Goal: Task Accomplishment & Management: Use online tool/utility

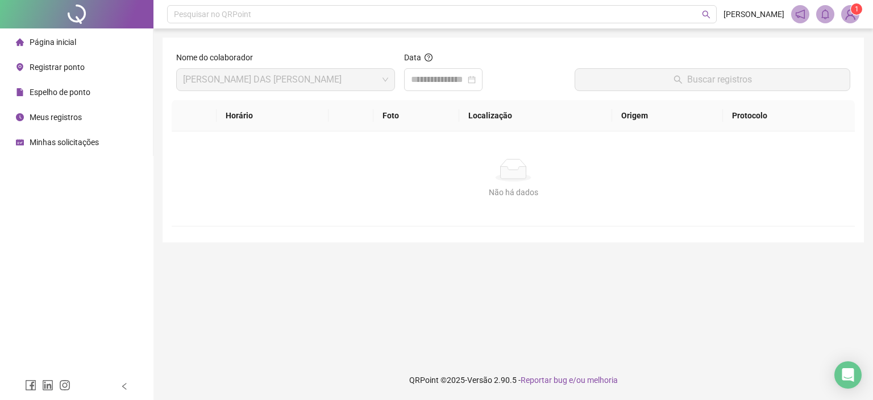
click at [57, 67] on span "Registrar ponto" at bounding box center [57, 67] width 55 height 9
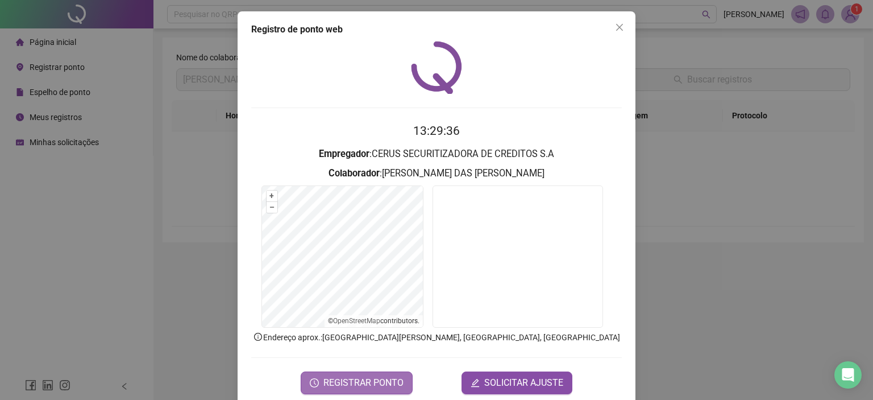
click at [345, 379] on span "REGISTRAR PONTO" at bounding box center [364, 383] width 80 height 14
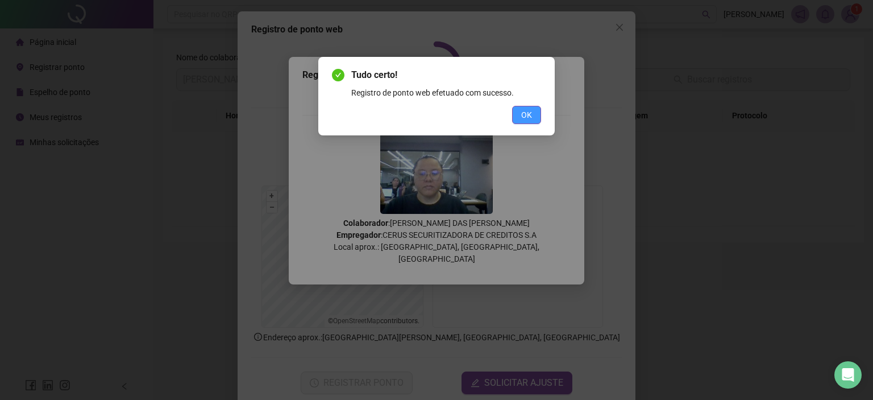
click at [528, 118] on span "OK" at bounding box center [526, 115] width 11 height 13
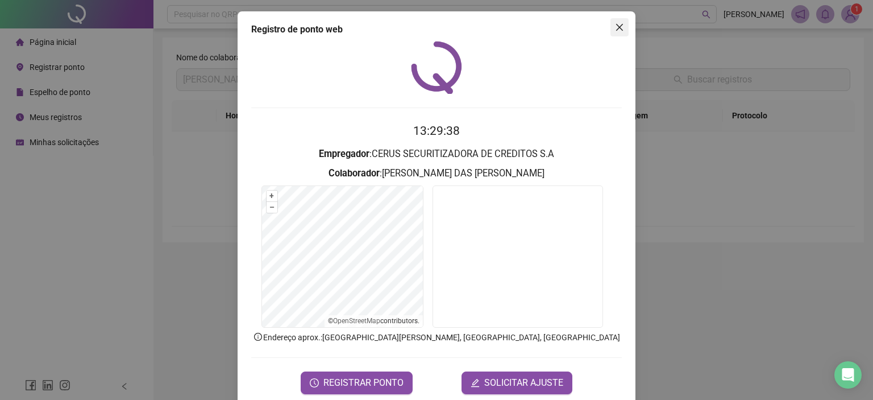
click at [616, 26] on icon "close" at bounding box center [619, 27] width 7 height 7
